Goal: Navigation & Orientation: Find specific page/section

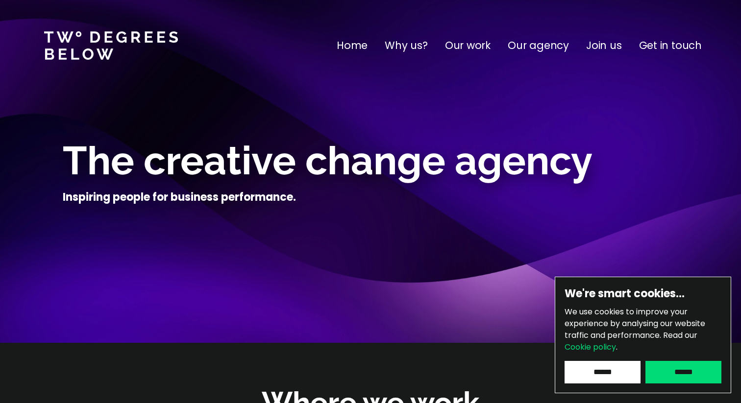
click at [542, 47] on p "Our agency" at bounding box center [538, 46] width 61 height 16
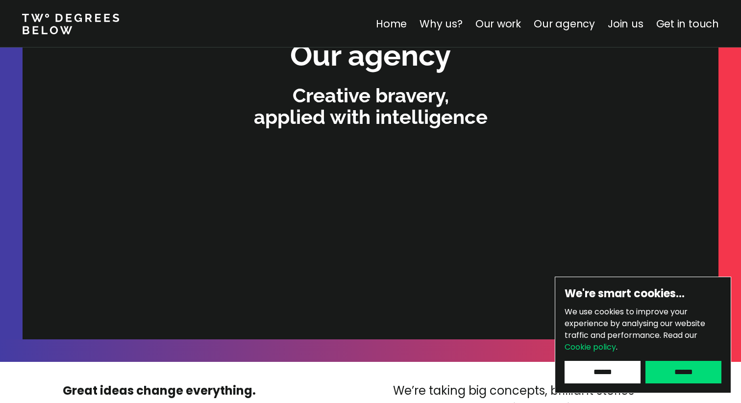
scroll to position [2082, 0]
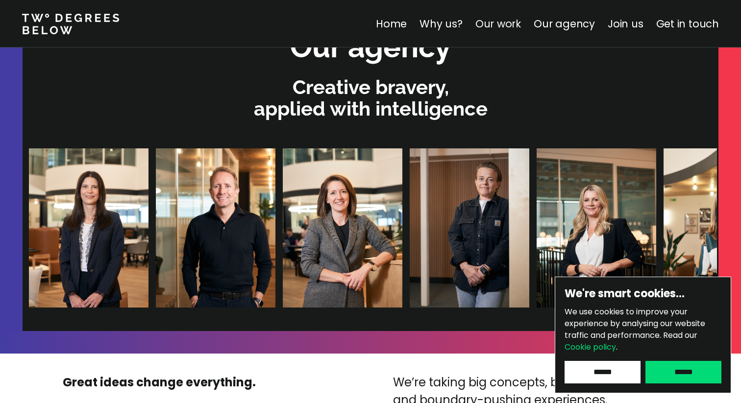
click at [519, 30] on link "Our work" at bounding box center [498, 24] width 46 height 14
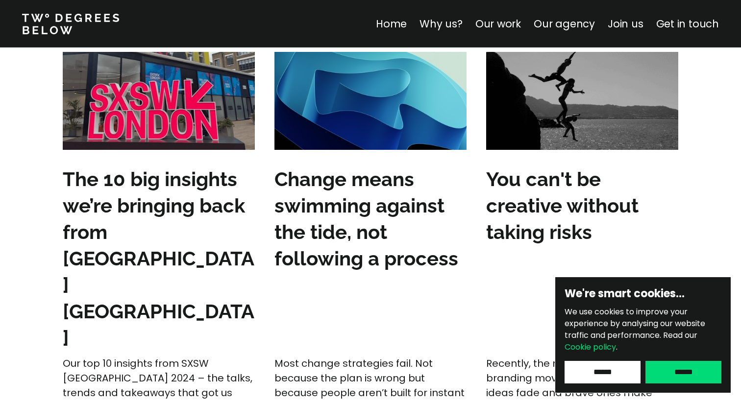
scroll to position [3029, 0]
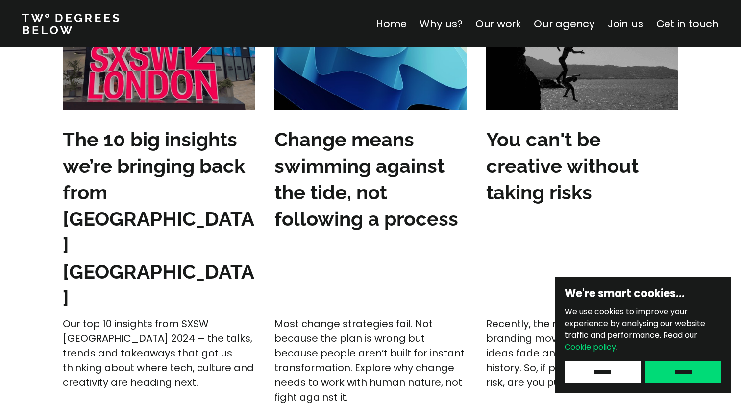
click at [628, 35] on nav "Home Why us? Our work Our agency Join us Get in touch" at bounding box center [370, 24] width 741 height 48
click at [628, 29] on link "Join us" at bounding box center [626, 24] width 36 height 14
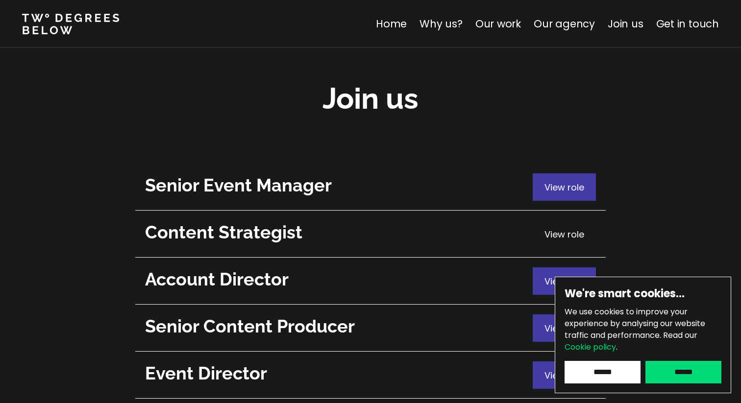
scroll to position [3535, 0]
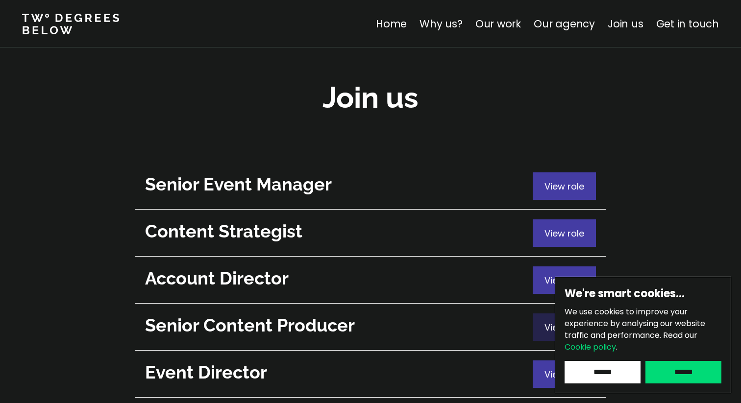
click at [551, 322] on span "View role" at bounding box center [565, 328] width 40 height 12
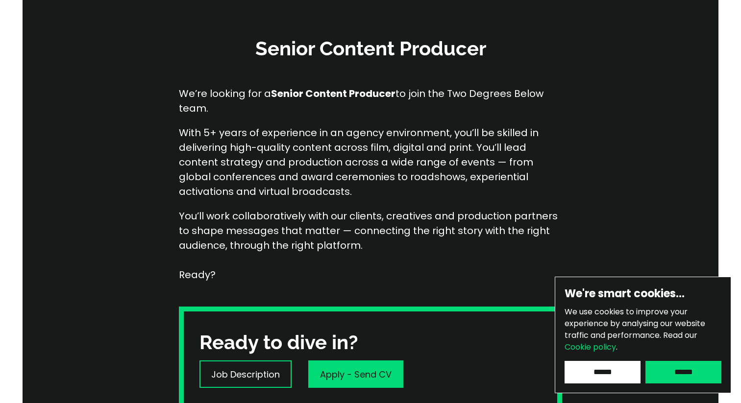
scroll to position [180, 0]
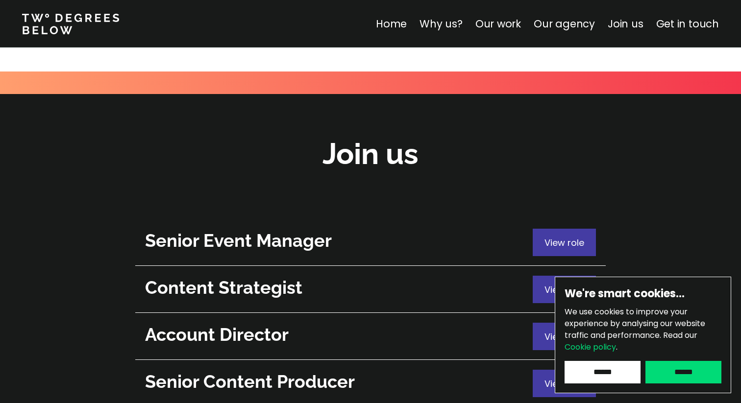
scroll to position [3511, 0]
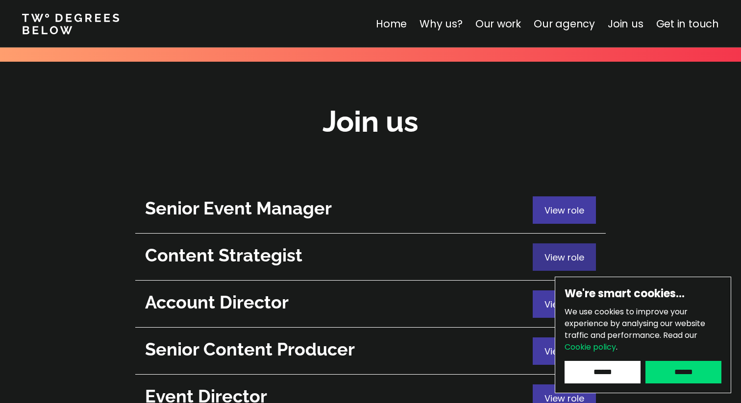
click at [542, 244] on div "View role" at bounding box center [564, 257] width 63 height 27
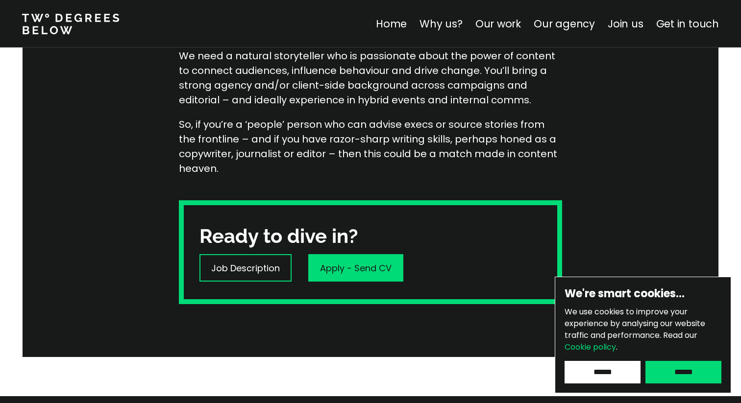
scroll to position [261, 0]
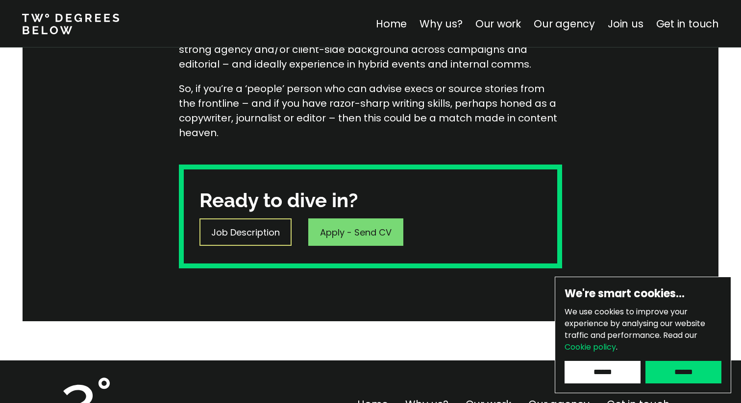
click at [274, 236] on p "Job Description" at bounding box center [245, 232] width 69 height 13
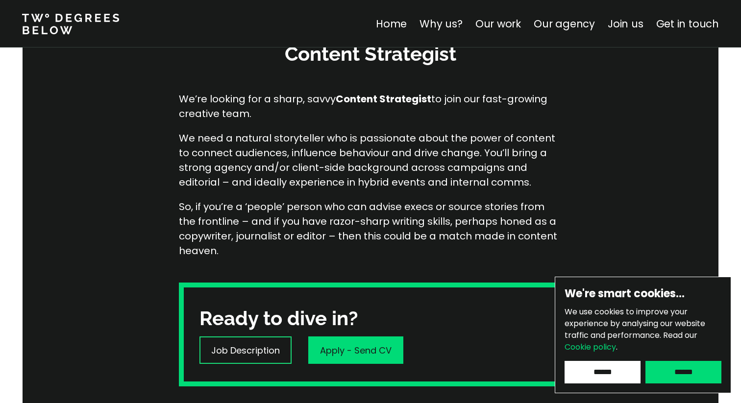
scroll to position [126, 0]
